Goal: Information Seeking & Learning: Find specific fact

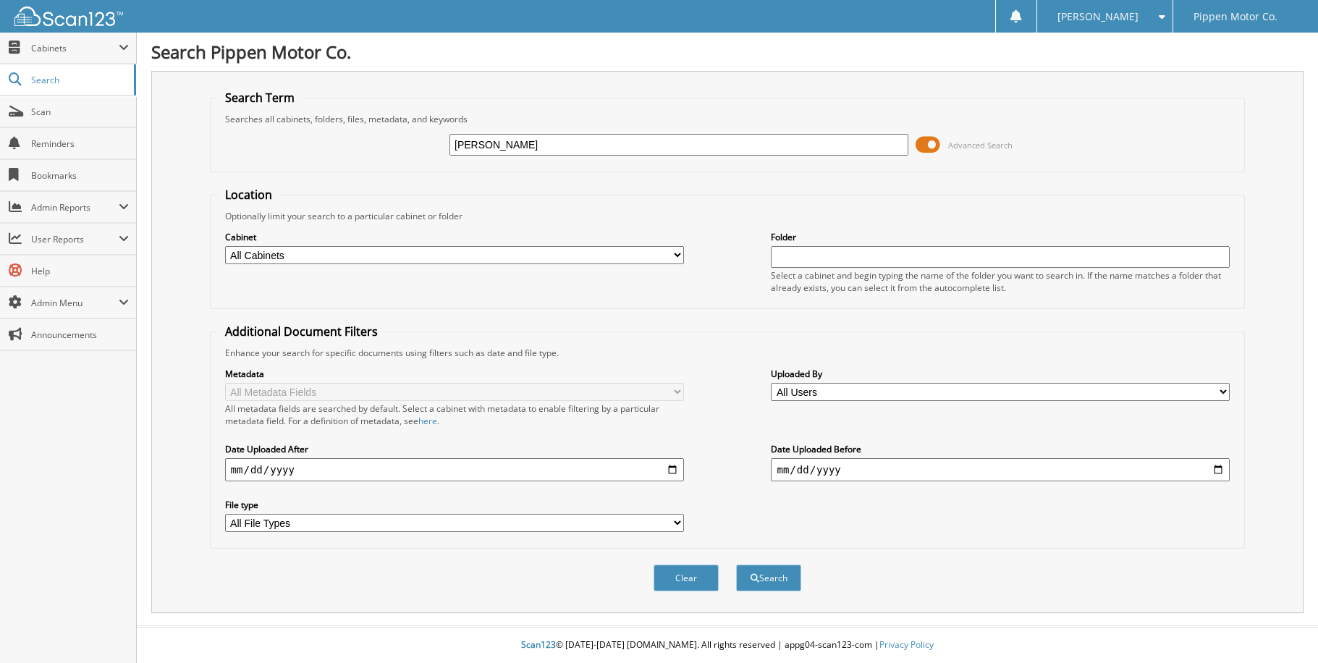
type input "[PERSON_NAME]"
click at [678, 253] on select "All Cabinets ACCOUNTING CAR DEALS MONTH END PARTS INVOICE REPAIR ORDERS Needs F…" at bounding box center [454, 255] width 459 height 18
select select "5339"
click at [225, 246] on select "All Cabinets ACCOUNTING CAR DEALS MONTH END PARTS INVOICE REPAIR ORDERS Needs F…" at bounding box center [454, 255] width 459 height 18
click at [675, 462] on input "date" at bounding box center [454, 469] width 459 height 23
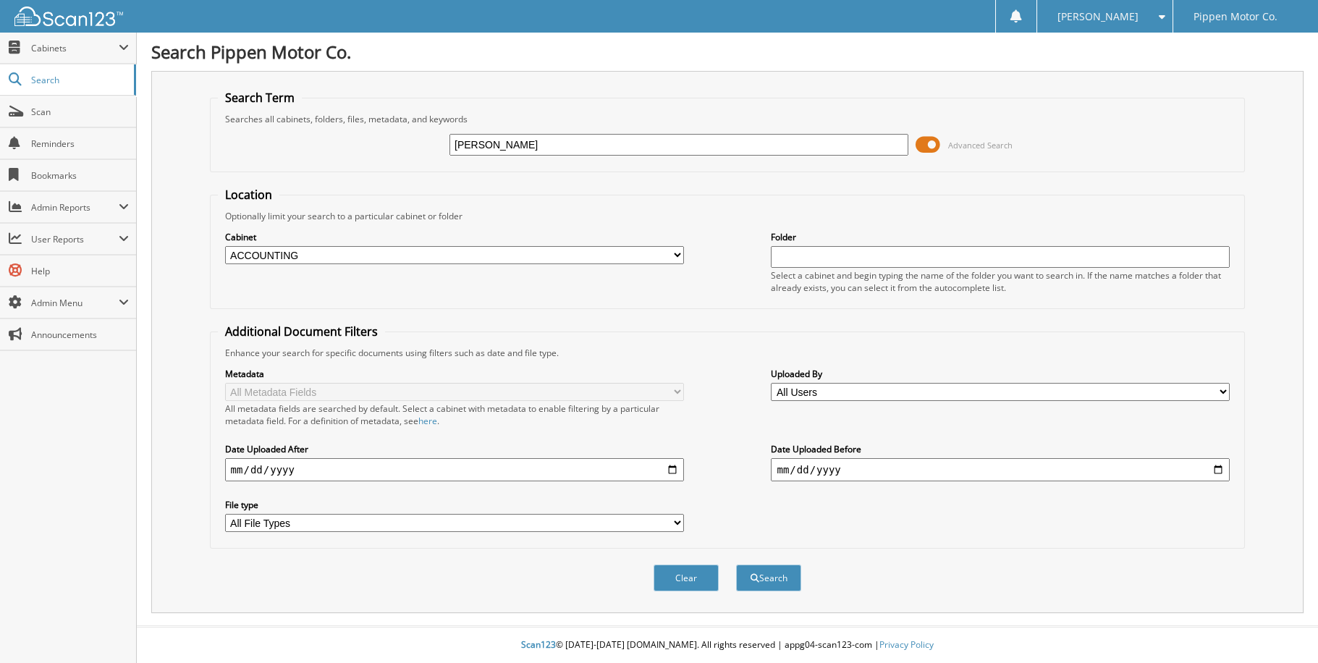
type input "[DATE]"
click at [773, 567] on button "Search" at bounding box center [768, 578] width 65 height 27
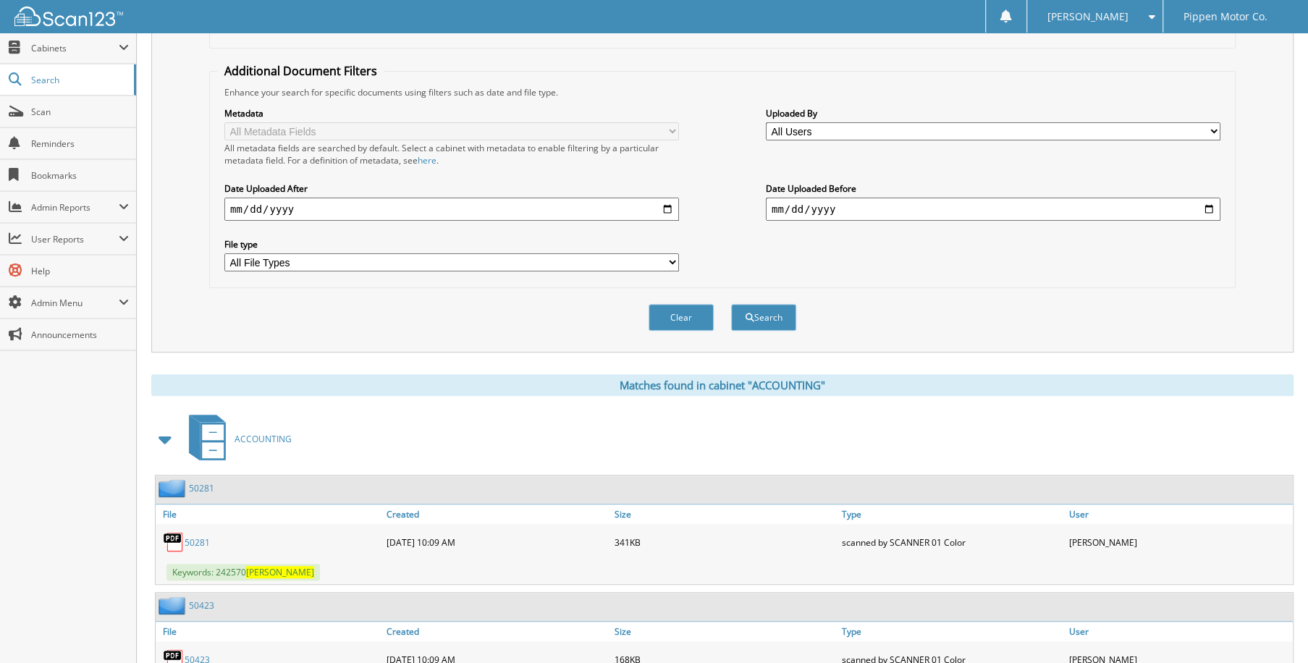
scroll to position [330, 0]
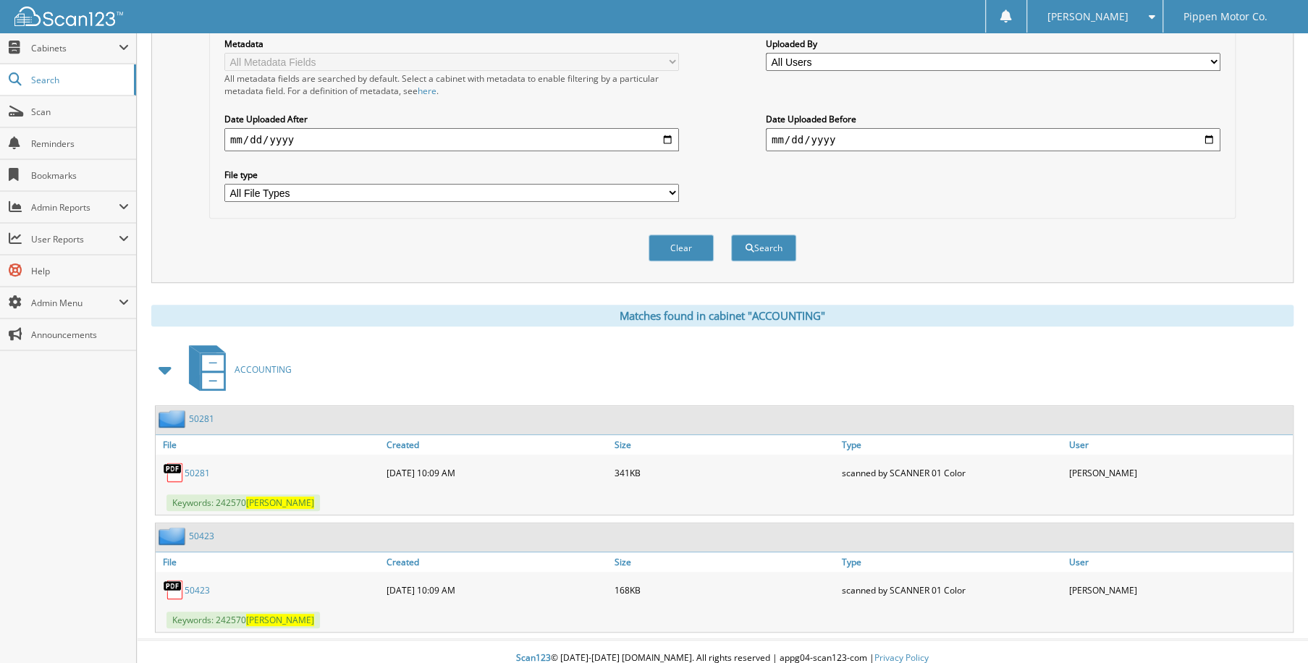
click at [194, 467] on link "50281" at bounding box center [197, 473] width 25 height 12
click at [198, 584] on link "50423" at bounding box center [197, 590] width 25 height 12
